Goal: Task Accomplishment & Management: Use online tool/utility

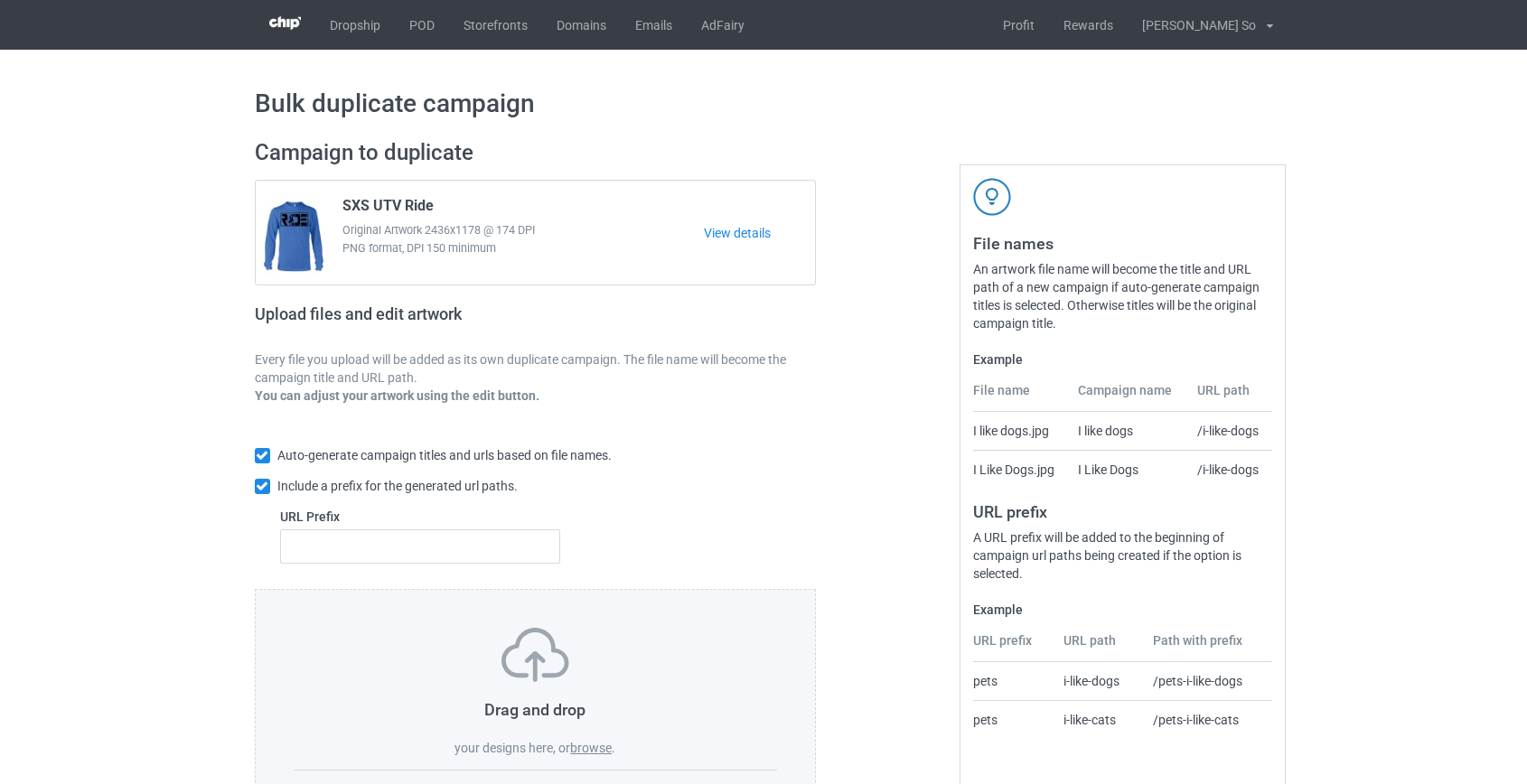
click at [605, 749] on label "browse" at bounding box center [591, 747] width 42 height 15
click at [0, 0] on input "browse" at bounding box center [0, 0] width 0 height 0
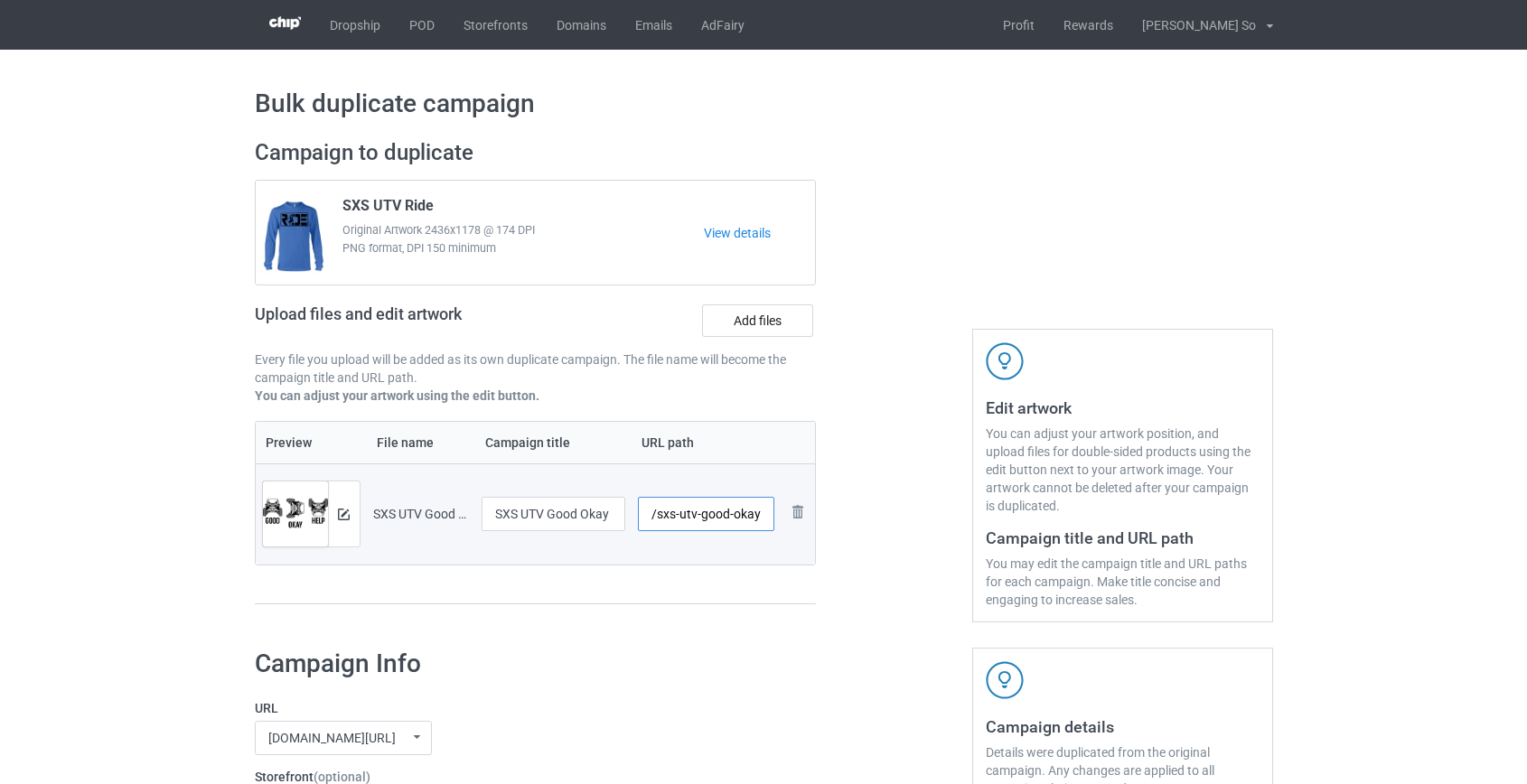
click at [686, 516] on input "/sxs-utv-good-okay-help" at bounding box center [705, 513] width 136 height 35
drag, startPoint x: 706, startPoint y: 511, endPoint x: 932, endPoint y: 499, distance: 226.3
click at [924, 505] on div "Campaign to duplicate SXS UTV Ride Original Artwork 2436x1178 @ 174 DPI PNG for…" at bounding box center [764, 380] width 1043 height 508
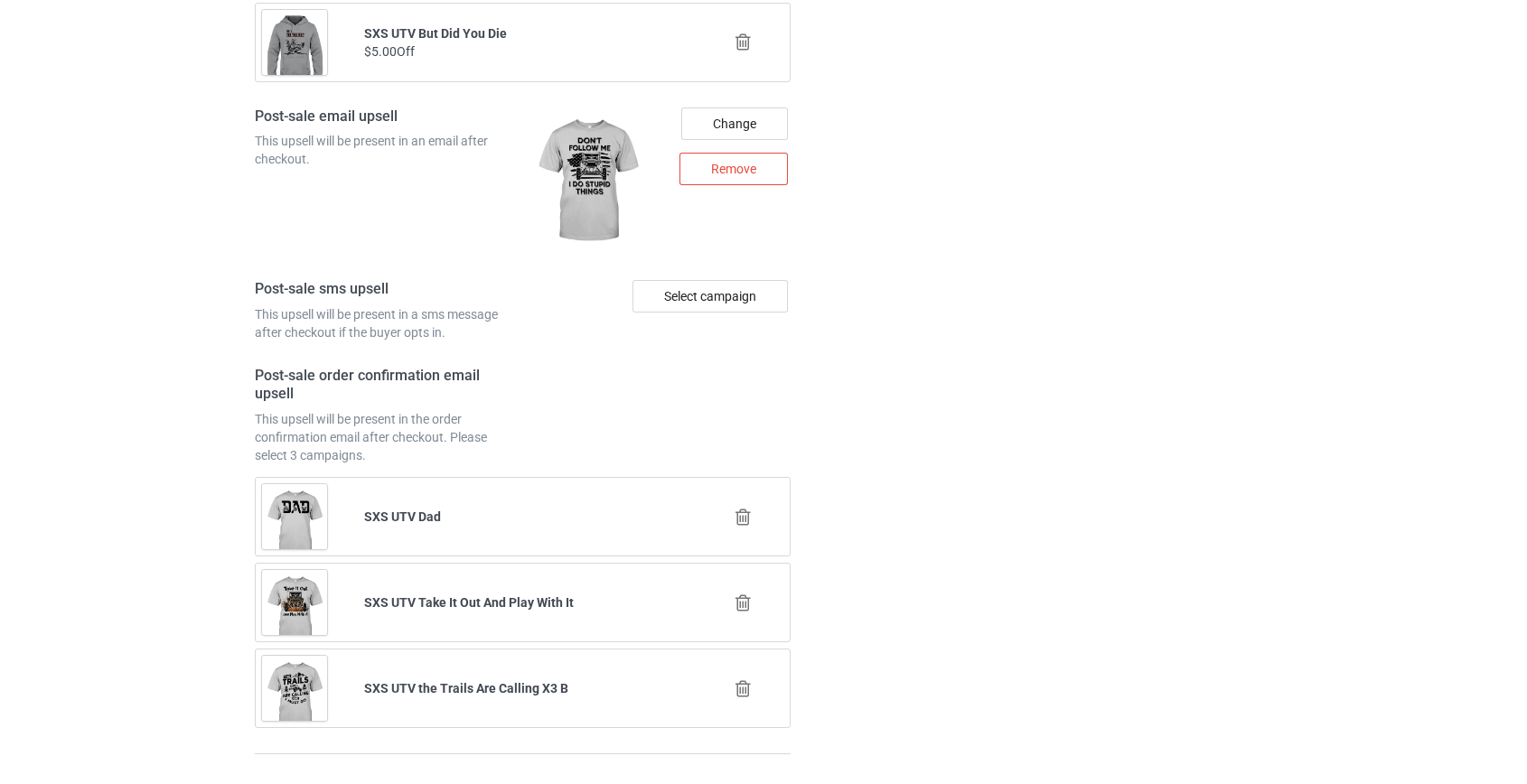
scroll to position [2518, 0]
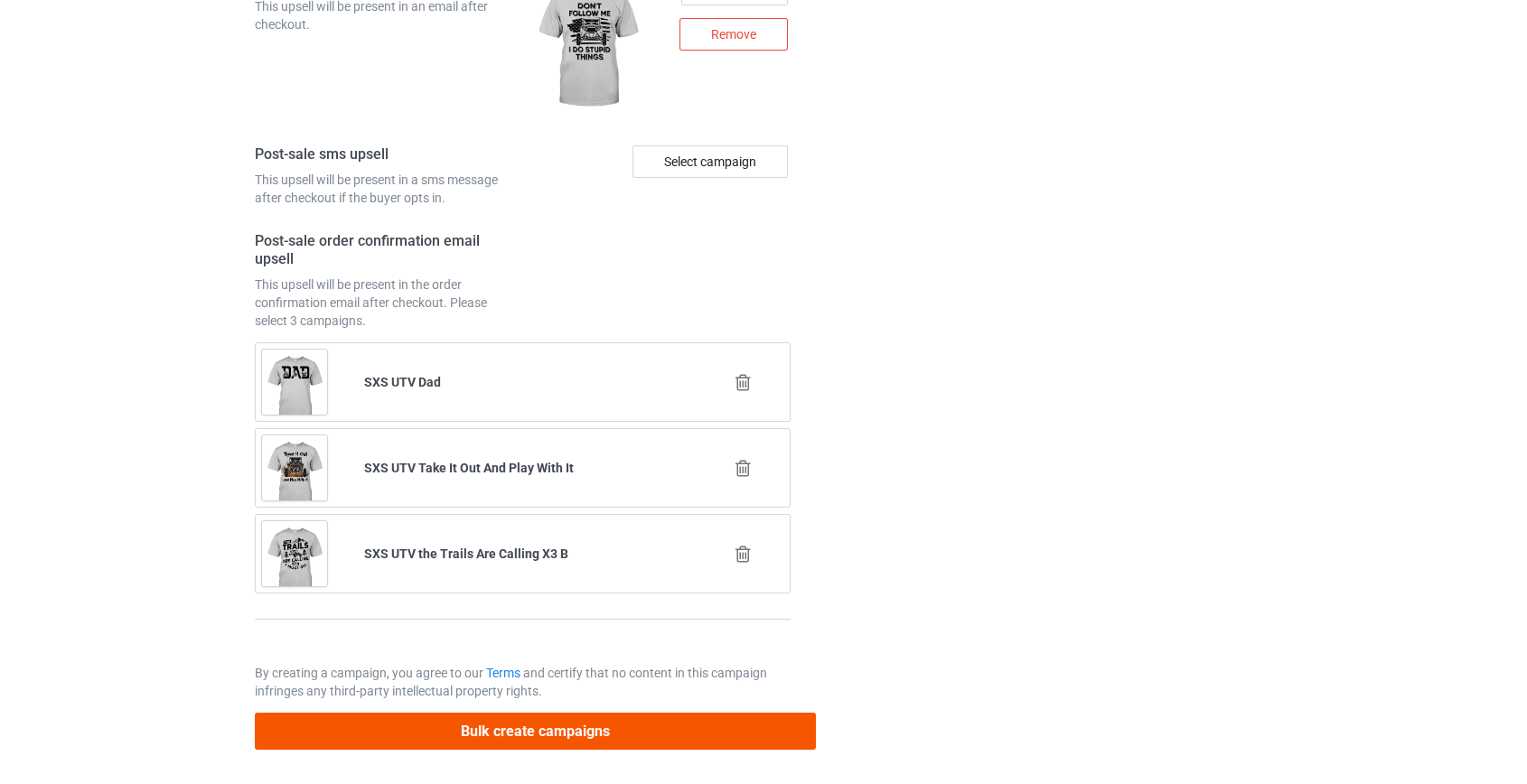
type input "/sxs-okay"
click at [540, 729] on button "Bulk create campaigns" at bounding box center [536, 730] width 562 height 37
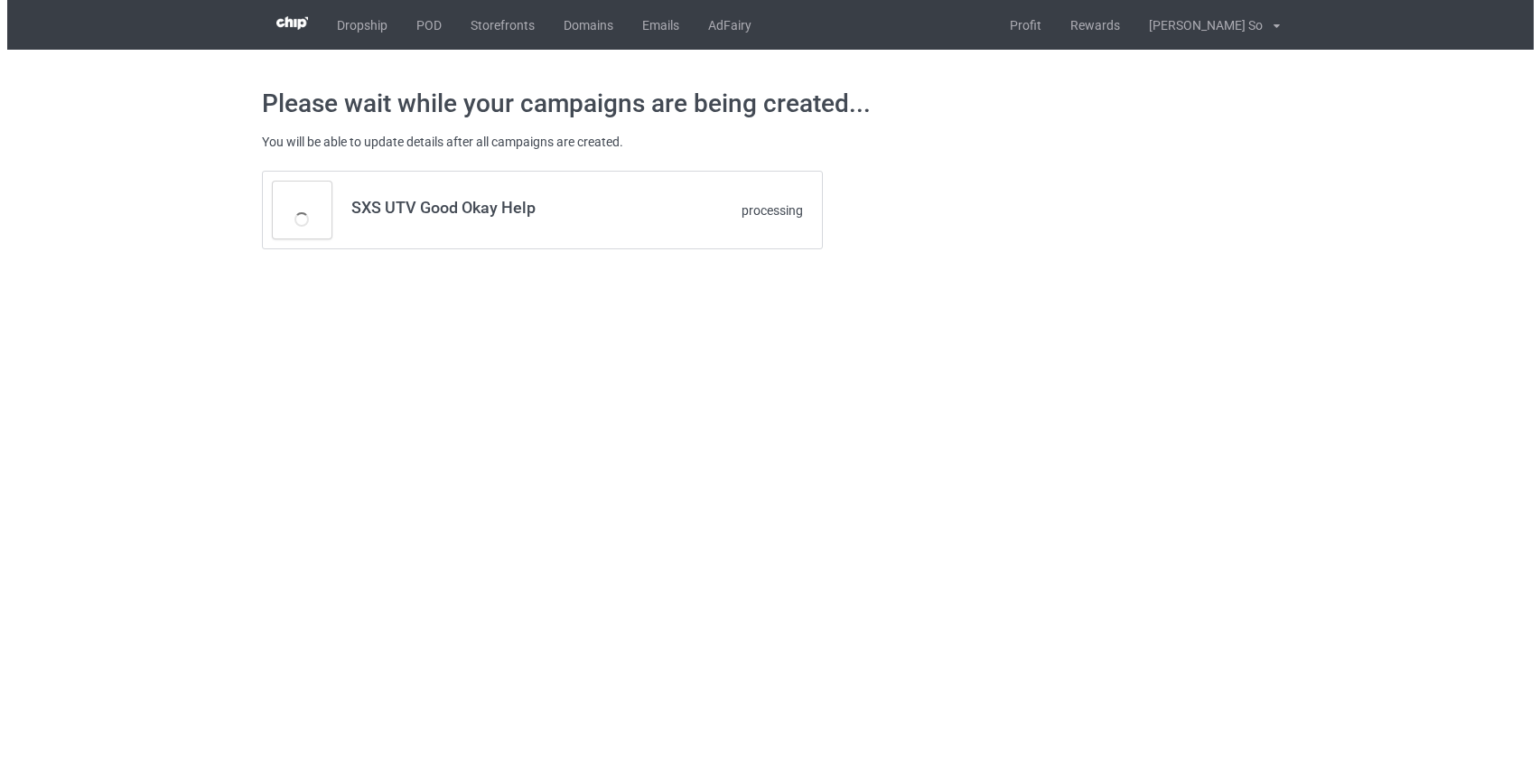
scroll to position [0, 0]
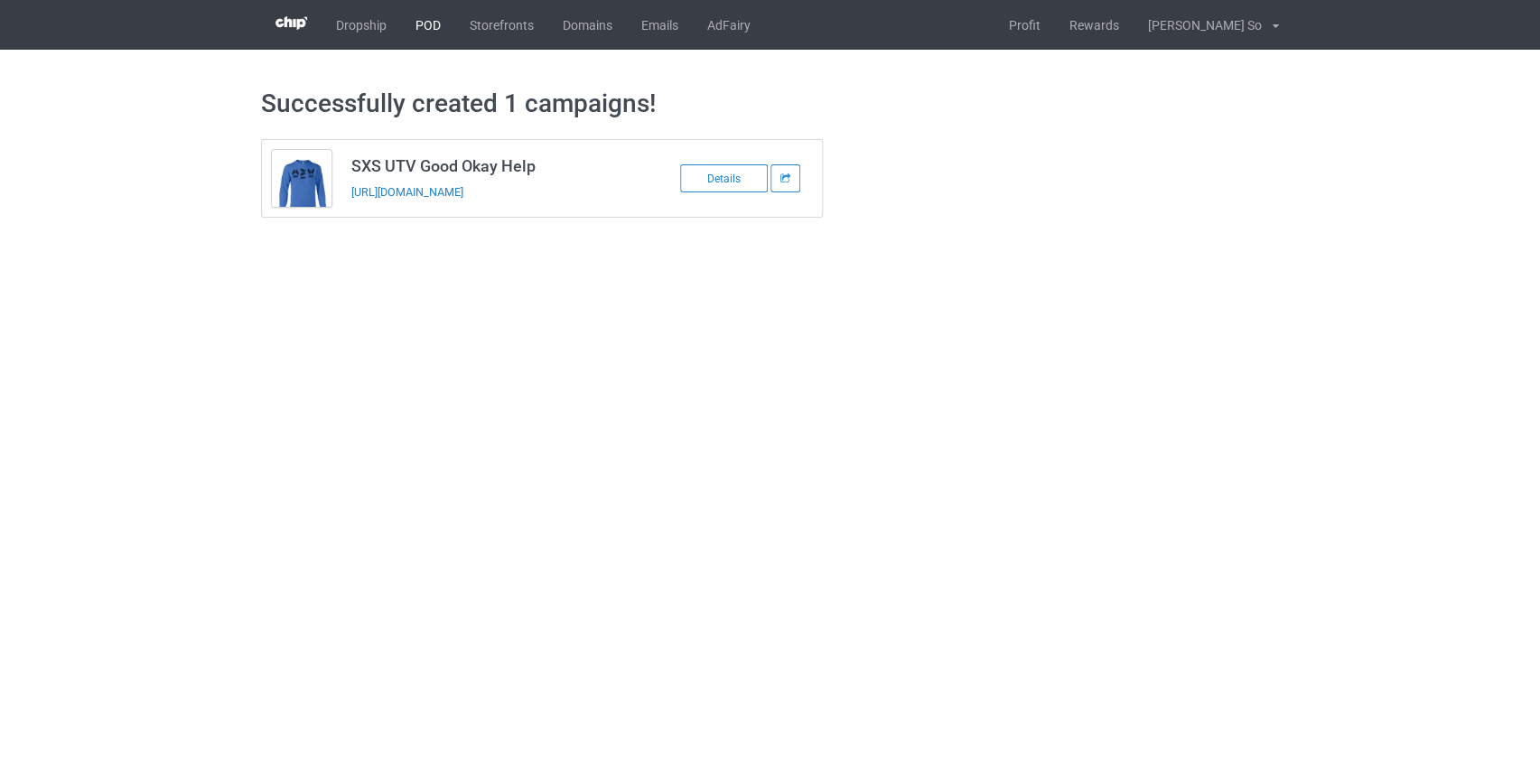
click at [426, 20] on link "POD" at bounding box center [428, 25] width 55 height 50
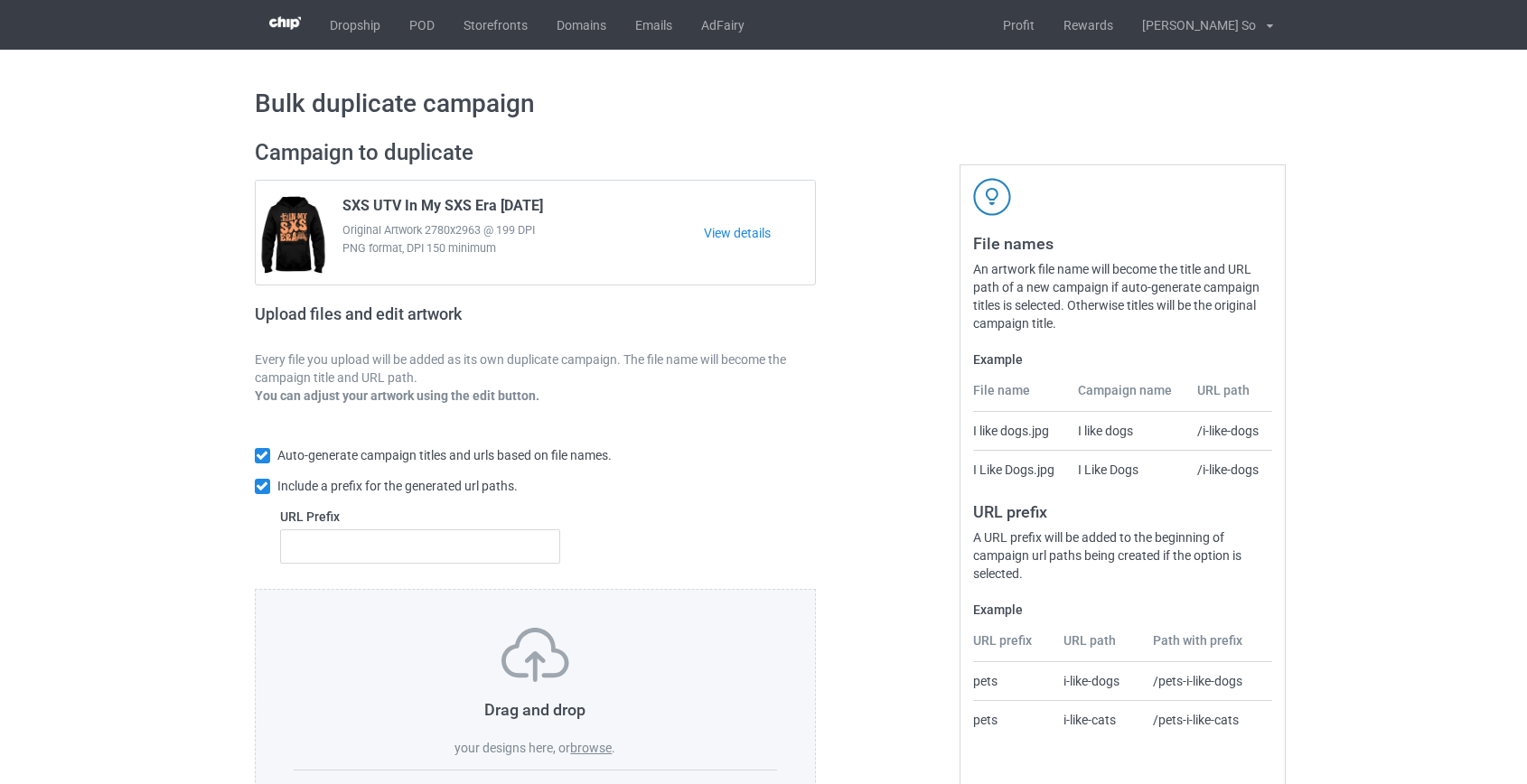
click at [606, 748] on label "browse" at bounding box center [591, 747] width 42 height 15
click at [0, 0] on input "browse" at bounding box center [0, 0] width 0 height 0
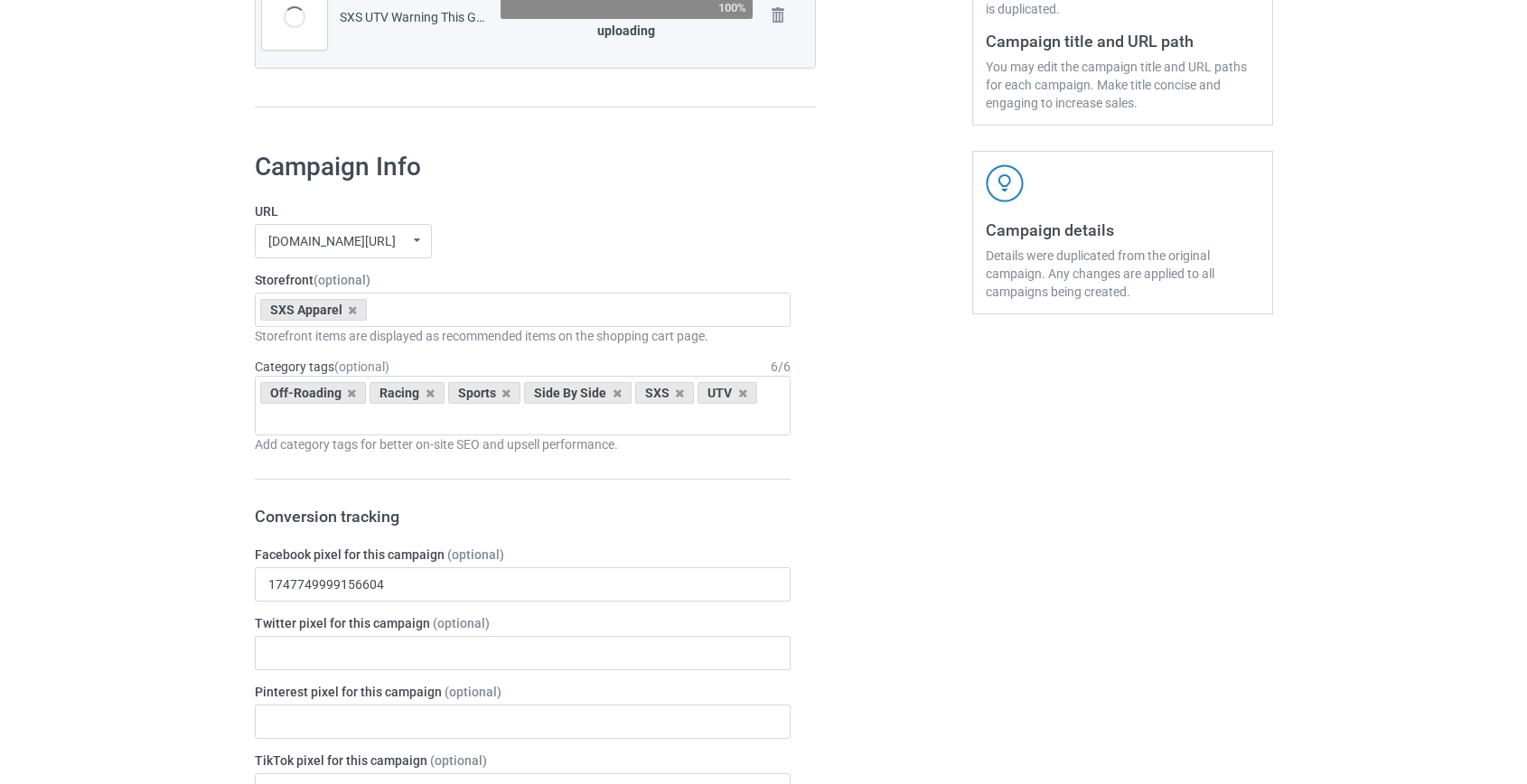
scroll to position [164, 0]
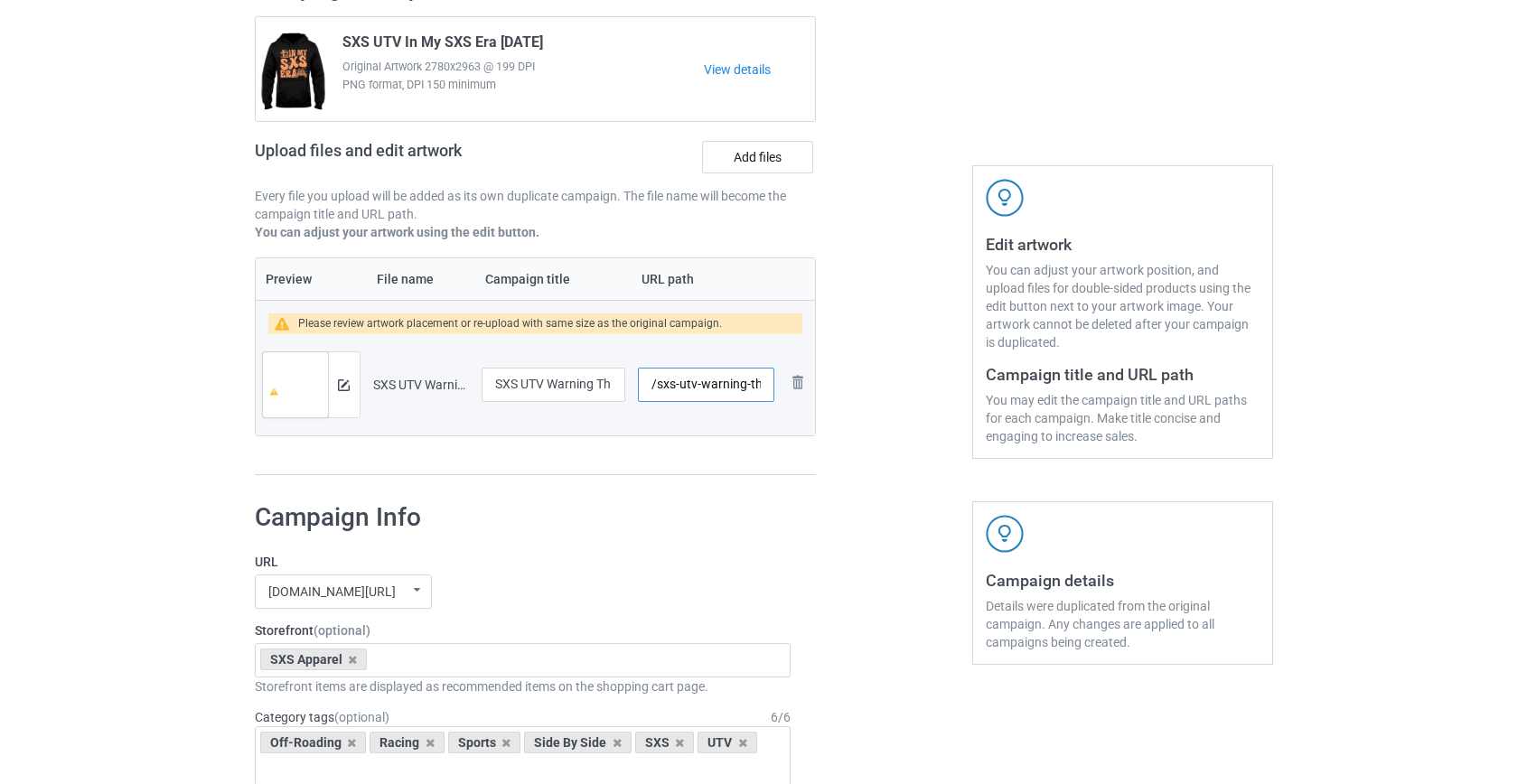
click at [685, 385] on input "/sxs-utv-warning-this-guy" at bounding box center [705, 384] width 135 height 35
drag, startPoint x: 722, startPoint y: 380, endPoint x: 948, endPoint y: 371, distance: 226.2
click at [945, 377] on div "Campaign to duplicate SXS UTV In My SXS Era Halloween Original Artwork 2780x296…" at bounding box center [764, 226] width 1043 height 526
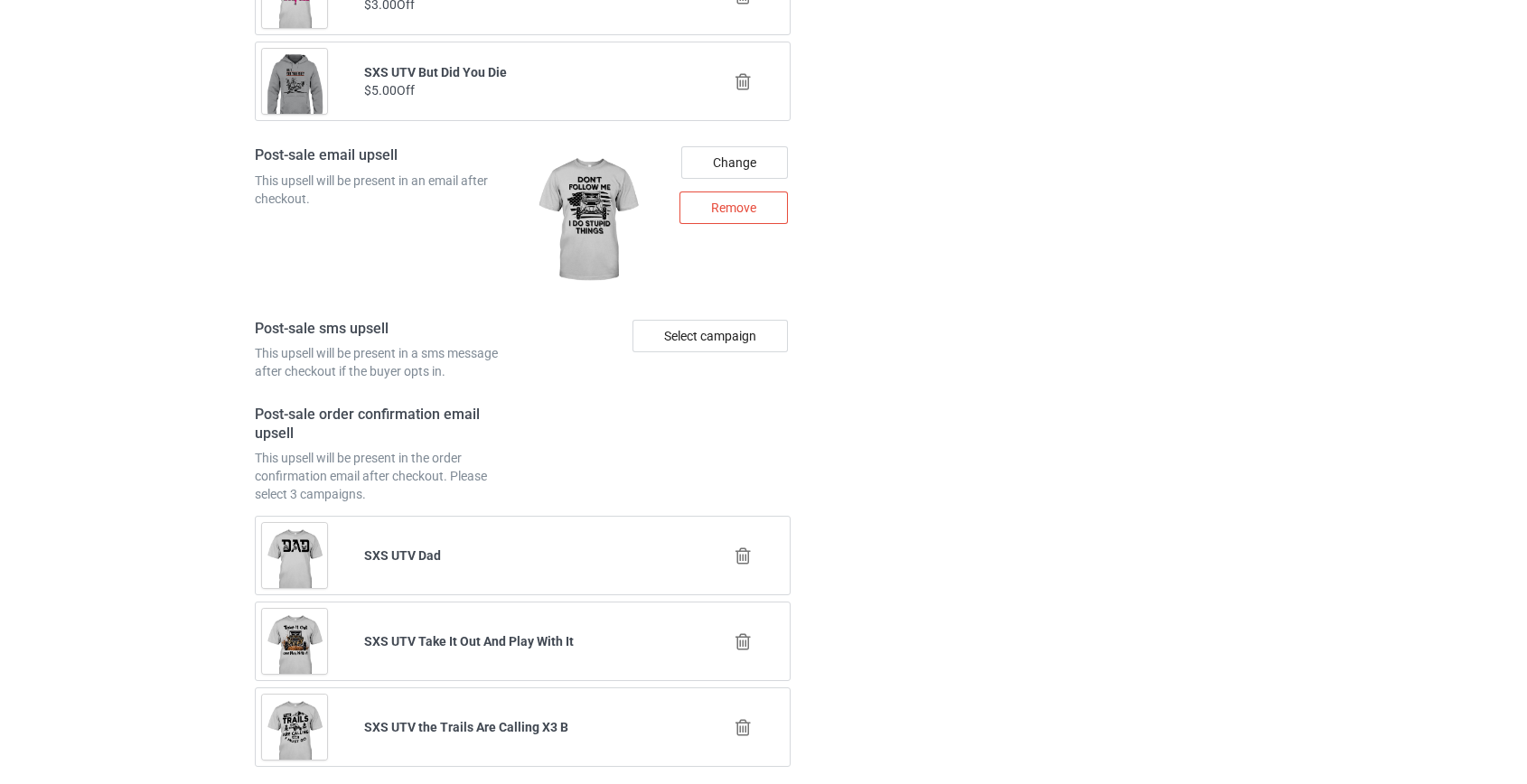
scroll to position [2534, 0]
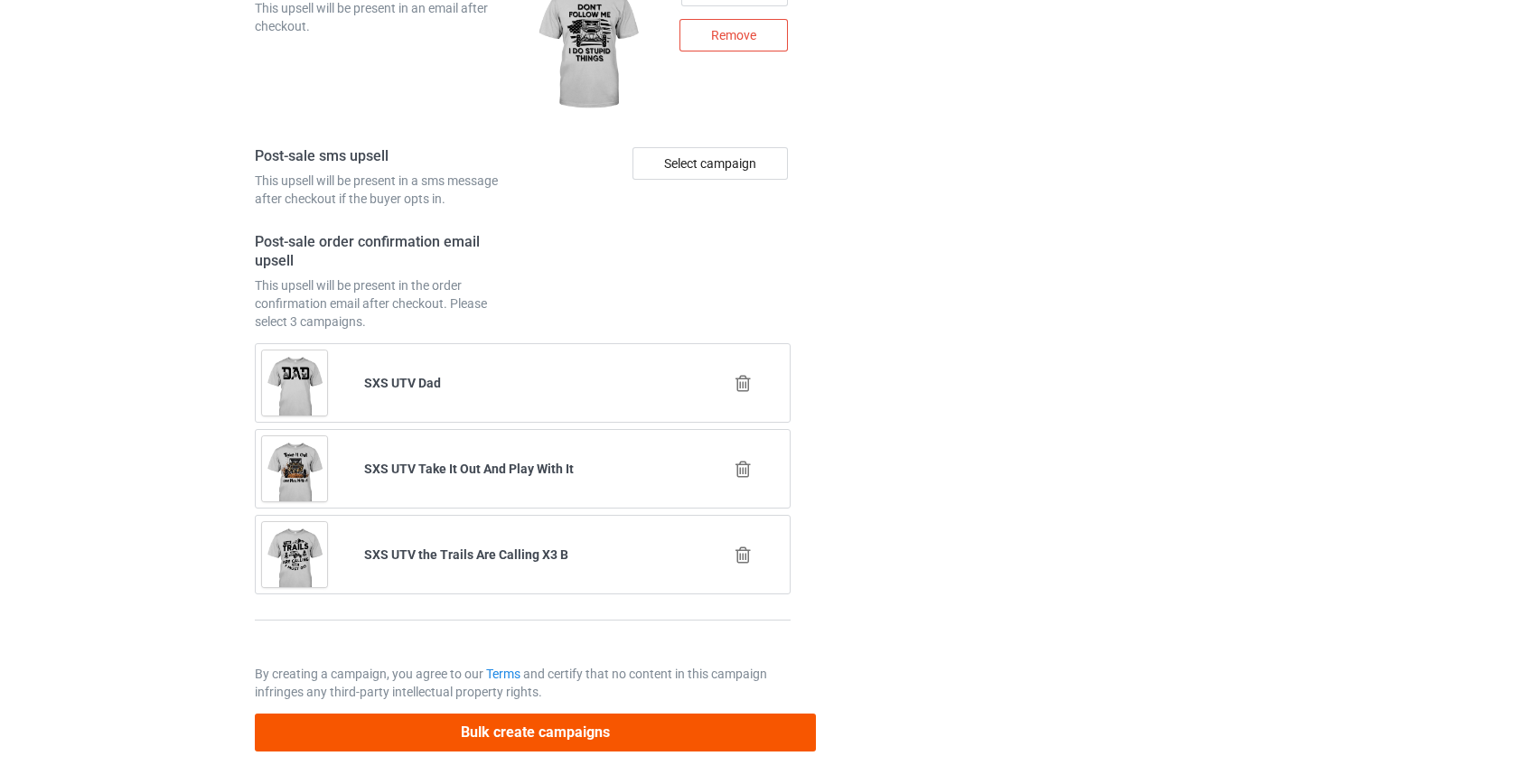
type input "/sxs-warning"
click at [551, 735] on button "Bulk create campaigns" at bounding box center [536, 731] width 562 height 37
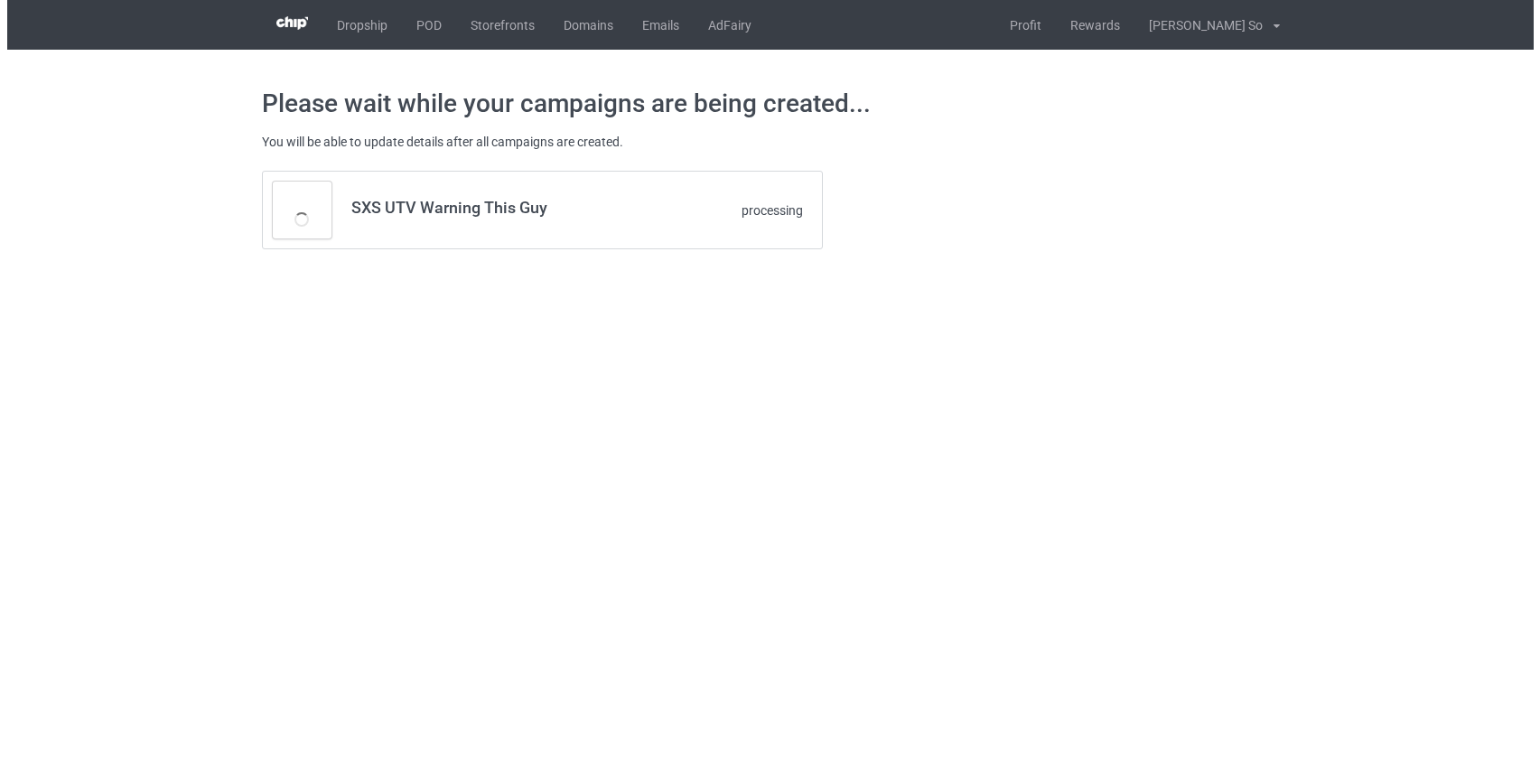
scroll to position [0, 0]
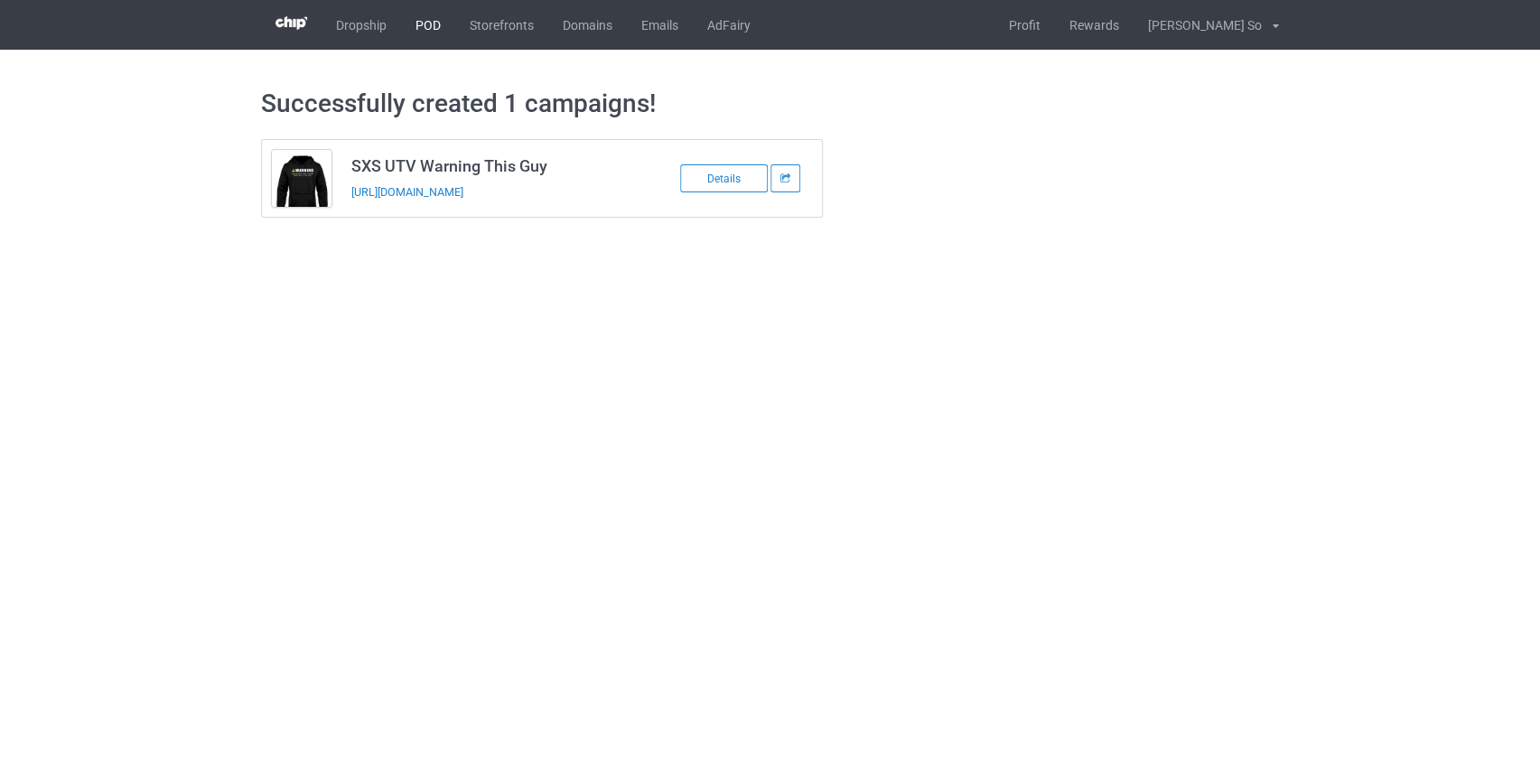
click at [427, 19] on link "POD" at bounding box center [428, 25] width 55 height 50
